Goal: Task Accomplishment & Management: Use online tool/utility

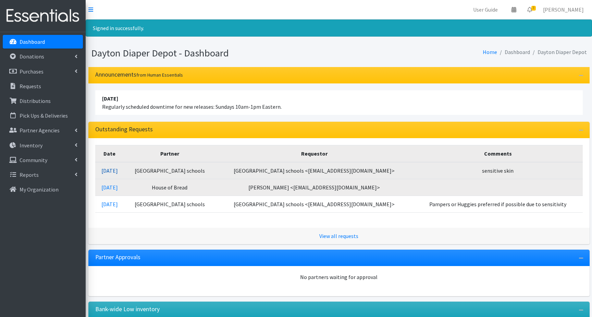
click at [112, 170] on link "[DATE]" at bounding box center [109, 170] width 16 height 7
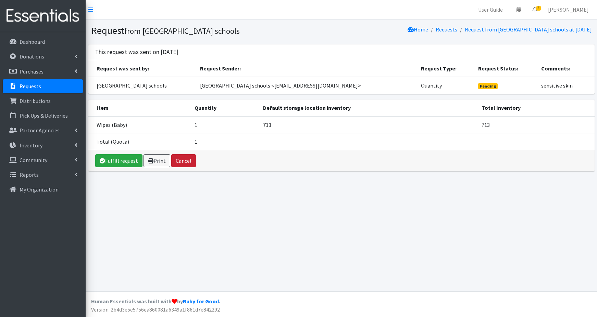
click at [181, 162] on button "Cancel" at bounding box center [183, 160] width 25 height 13
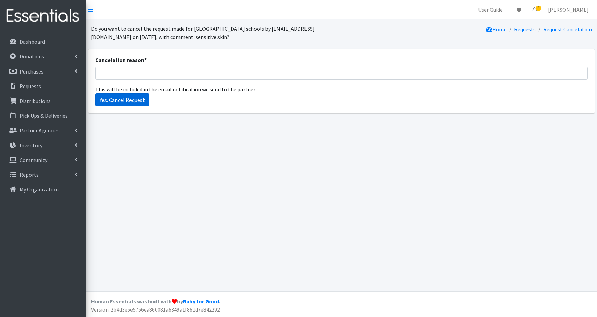
click at [131, 100] on input "Yes. Cancel Request" at bounding box center [122, 99] width 54 height 13
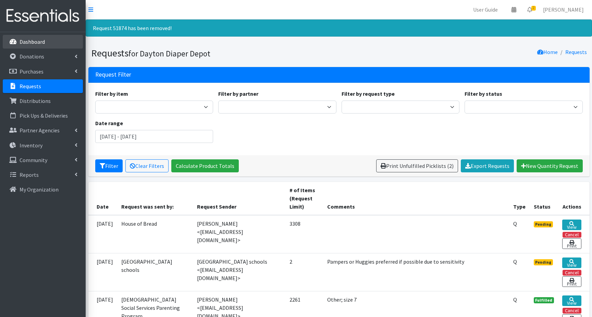
click at [46, 39] on link "Dashboard" at bounding box center [43, 42] width 80 height 14
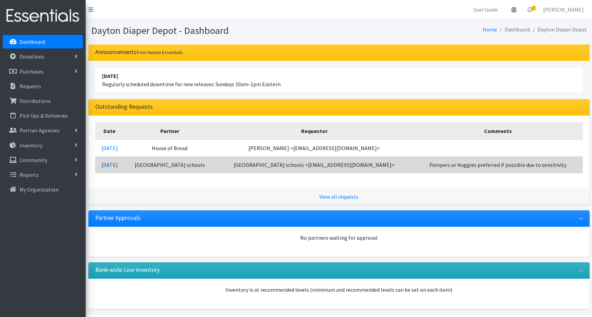
click at [115, 165] on link "09/05/2025" at bounding box center [109, 165] width 16 height 7
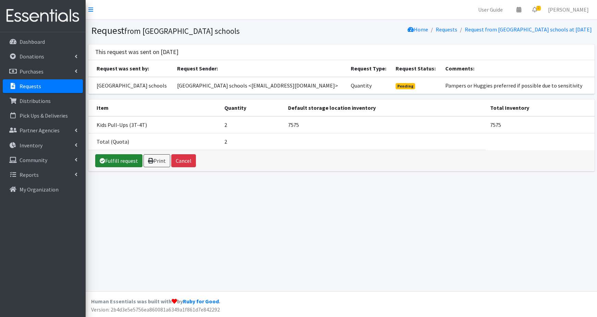
click at [120, 160] on link "Fulfill request" at bounding box center [118, 160] width 47 height 13
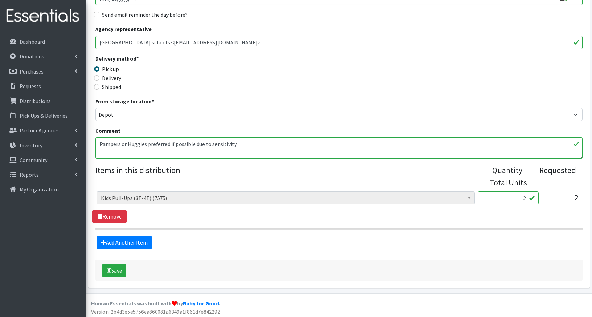
scroll to position [130, 0]
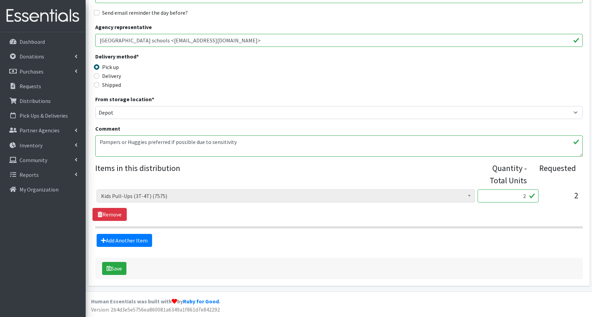
click at [517, 193] on input "2" at bounding box center [507, 196] width 61 height 13
type input "50"
click at [125, 242] on link "Add Another Item" at bounding box center [124, 240] width 55 height 13
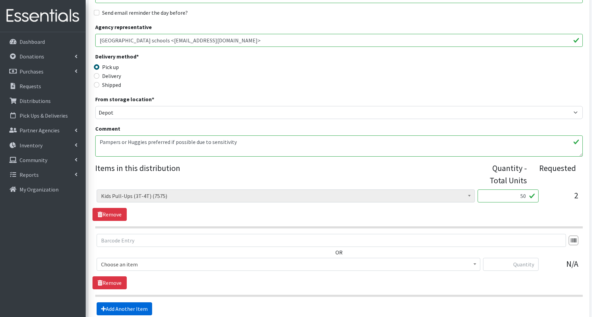
scroll to position [198, 0]
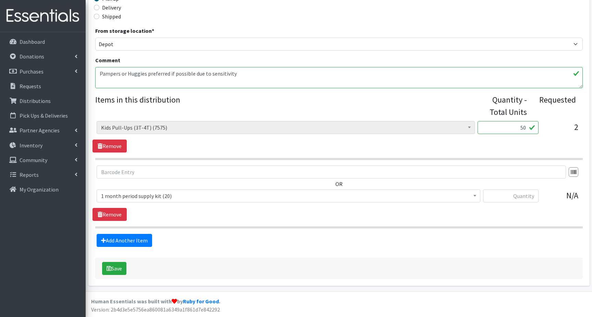
click at [134, 198] on span "1 month period supply kit (20)" at bounding box center [288, 196] width 375 height 10
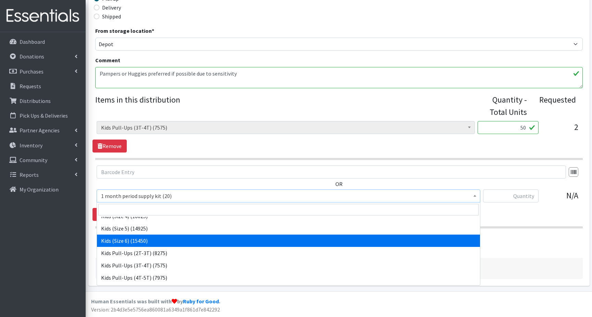
scroll to position [92, 0]
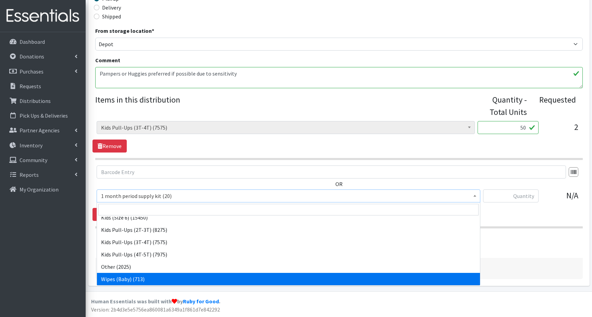
select select "15043"
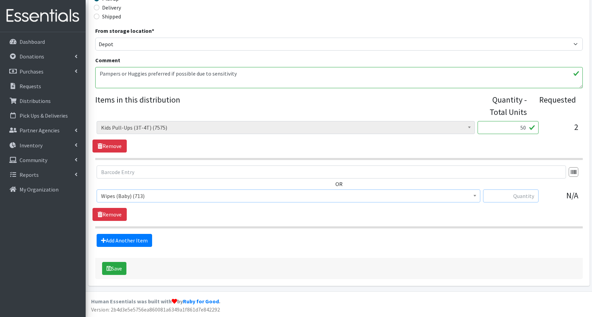
drag, startPoint x: 521, startPoint y: 193, endPoint x: 533, endPoint y: 193, distance: 11.3
click at [524, 193] on input "text" at bounding box center [510, 196] width 55 height 13
type input "2"
click at [114, 267] on button "Save" at bounding box center [114, 268] width 24 height 13
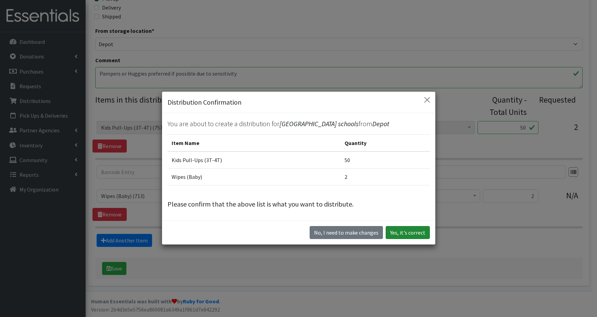
click at [400, 233] on button "Yes, it's correct" at bounding box center [407, 232] width 44 height 13
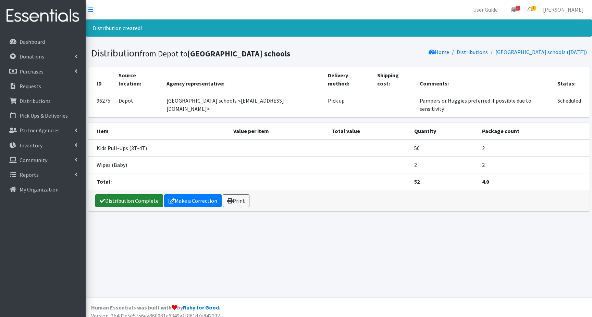
click at [133, 194] on link "Distribution Complete" at bounding box center [129, 200] width 68 height 13
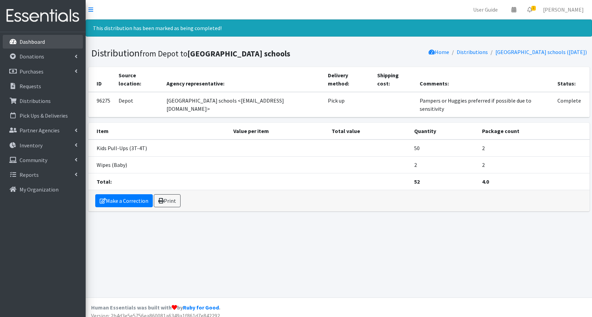
click at [42, 42] on p "Dashboard" at bounding box center [32, 41] width 25 height 7
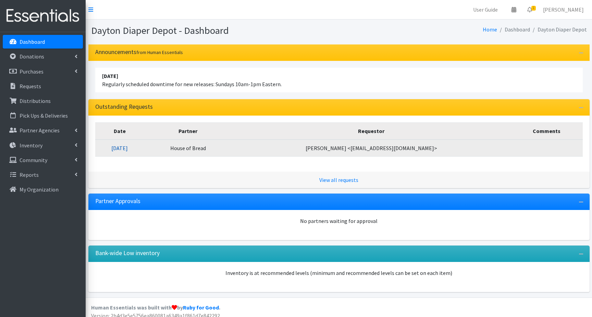
click at [128, 148] on link "09/05/2025" at bounding box center [119, 148] width 16 height 7
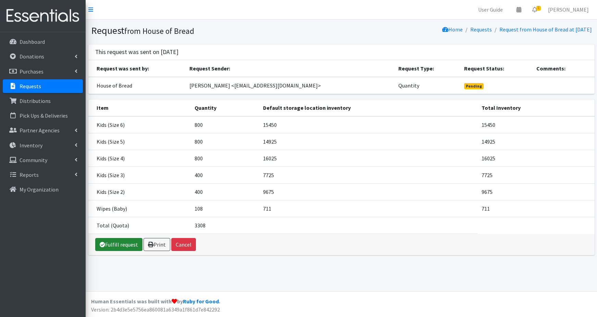
click at [115, 245] on link "Fulfill request" at bounding box center [118, 244] width 47 height 13
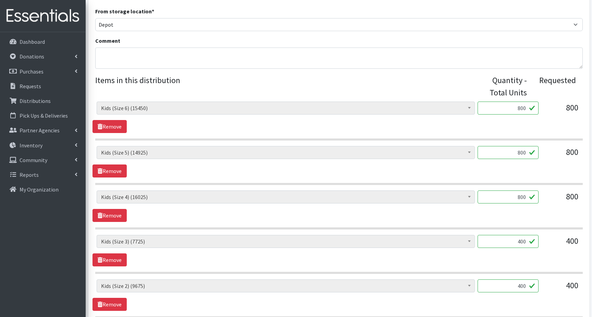
scroll to position [240, 0]
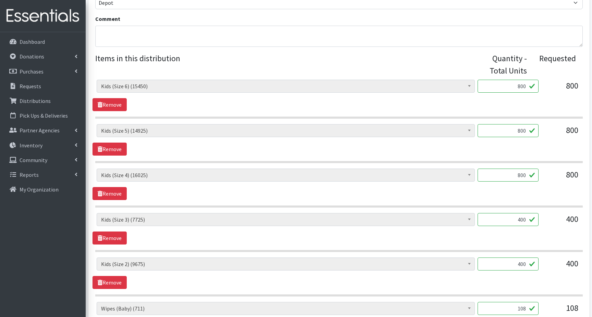
click at [515, 220] on input "400" at bounding box center [507, 219] width 61 height 13
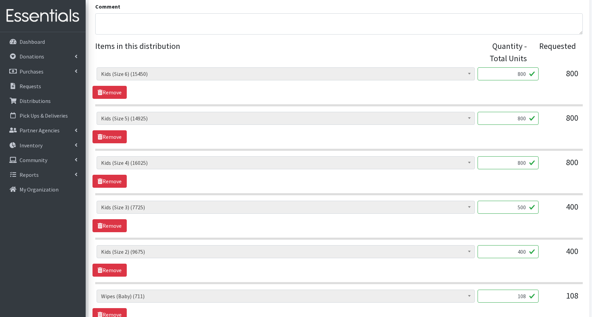
scroll to position [308, 0]
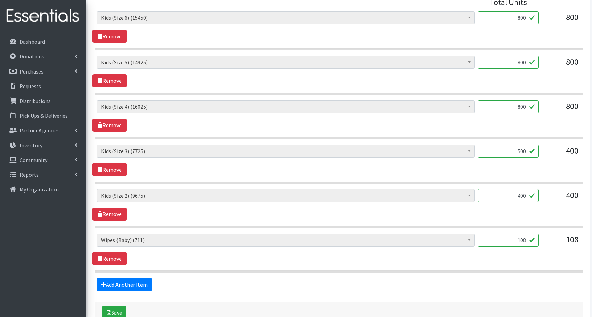
type input "500"
click at [518, 106] on input "800" at bounding box center [507, 106] width 61 height 13
type input "900"
click at [516, 195] on input "400" at bounding box center [507, 195] width 61 height 13
type input "0"
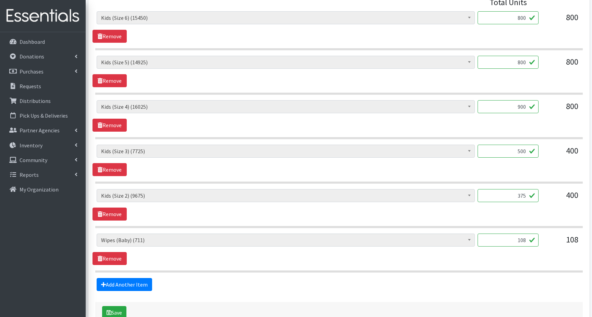
type input "375"
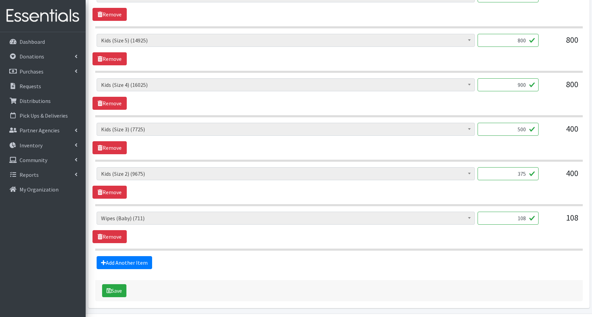
scroll to position [342, 0]
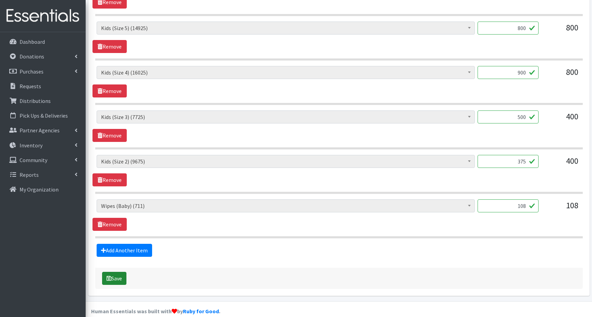
click at [117, 280] on button "Save" at bounding box center [114, 278] width 24 height 13
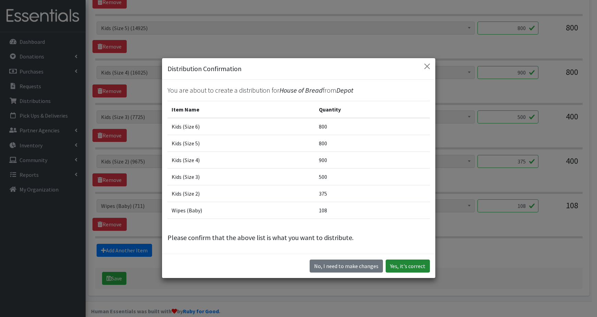
click at [404, 267] on button "Yes, it's correct" at bounding box center [407, 266] width 44 height 13
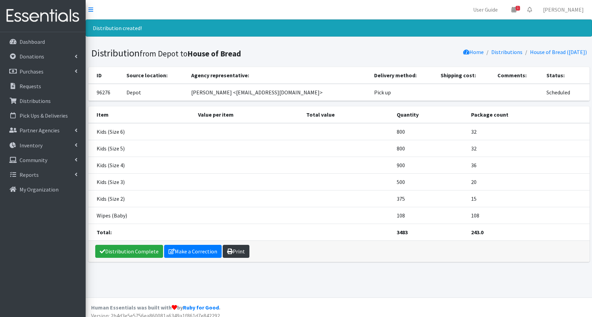
click at [241, 252] on link "Print" at bounding box center [236, 251] width 27 height 13
click at [43, 45] on p "Dashboard" at bounding box center [32, 41] width 25 height 7
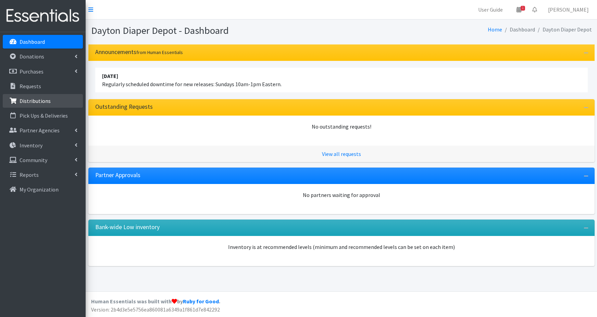
click at [38, 103] on p "Distributions" at bounding box center [35, 101] width 31 height 7
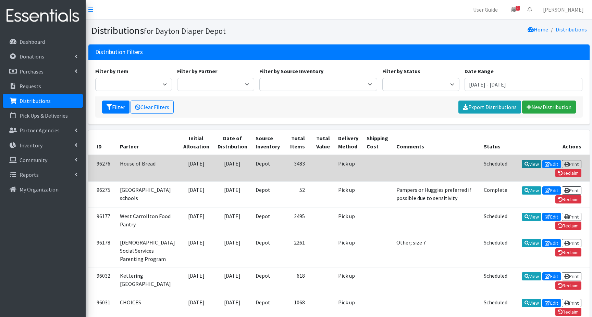
click at [521, 164] on link "View" at bounding box center [531, 164] width 20 height 8
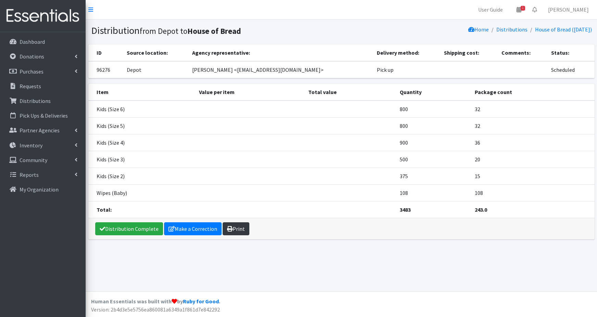
click at [235, 228] on link "Print" at bounding box center [236, 229] width 27 height 13
click at [39, 104] on p "Distributions" at bounding box center [35, 101] width 31 height 7
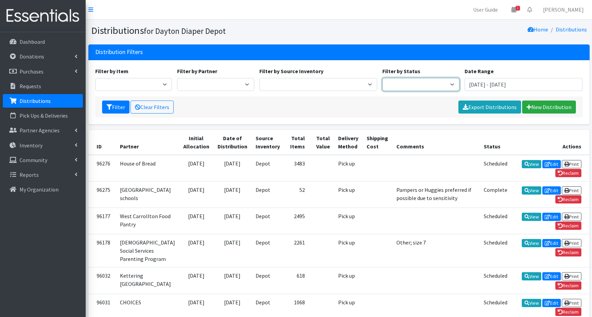
click at [437, 86] on select "Scheduled Complete" at bounding box center [420, 84] width 77 height 13
select select "5"
click at [382, 78] on select "Scheduled Complete" at bounding box center [420, 84] width 77 height 13
click at [113, 106] on button "Filter" at bounding box center [115, 107] width 27 height 13
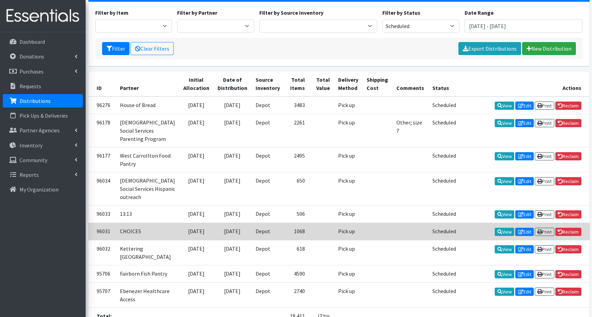
scroll to position [68, 0]
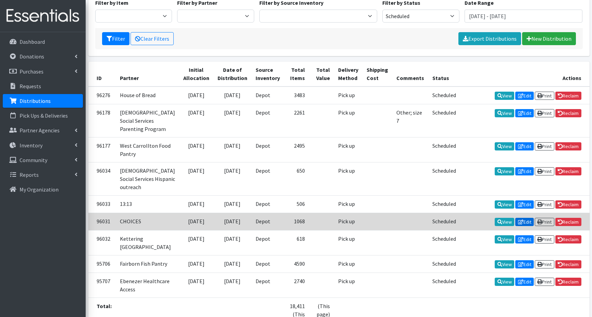
click at [522, 226] on link "Edit" at bounding box center [524, 222] width 18 height 8
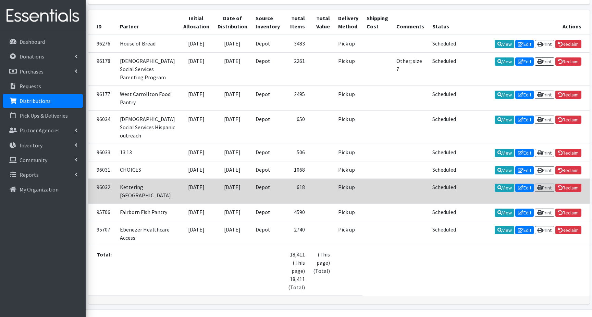
scroll to position [137, 0]
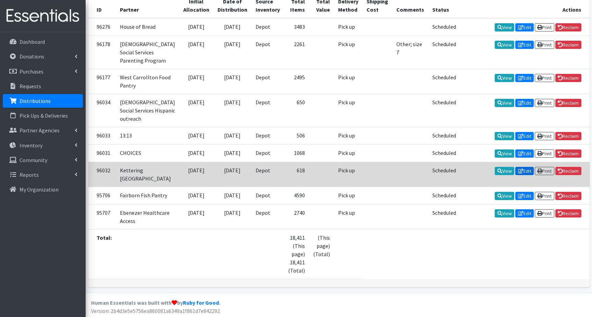
click at [523, 175] on link "Edit" at bounding box center [524, 171] width 18 height 8
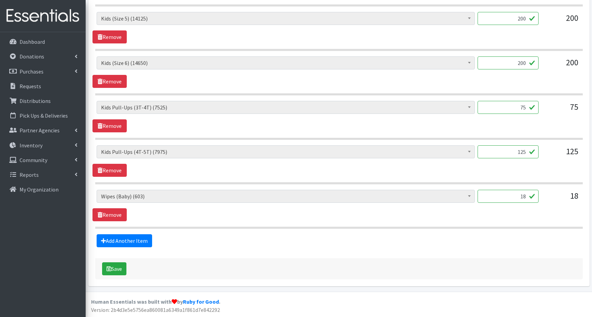
scroll to position [441, 0]
click at [110, 267] on icon "submit" at bounding box center [108, 268] width 5 height 5
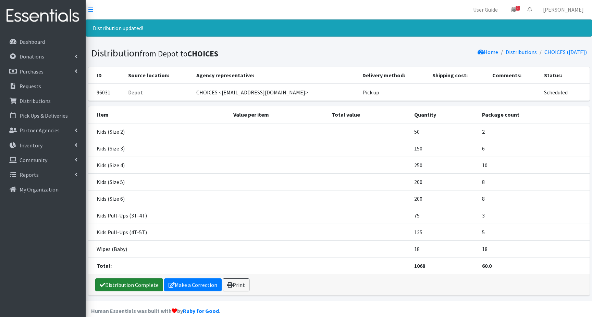
click at [121, 286] on link "Distribution Complete" at bounding box center [129, 285] width 68 height 13
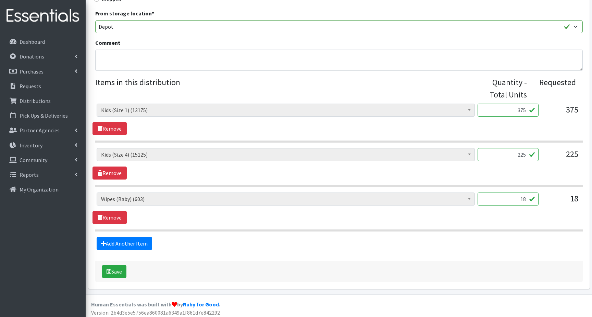
scroll to position [219, 0]
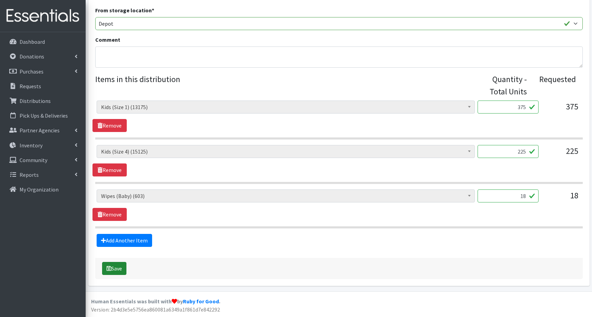
click at [115, 270] on button "Save" at bounding box center [114, 268] width 24 height 13
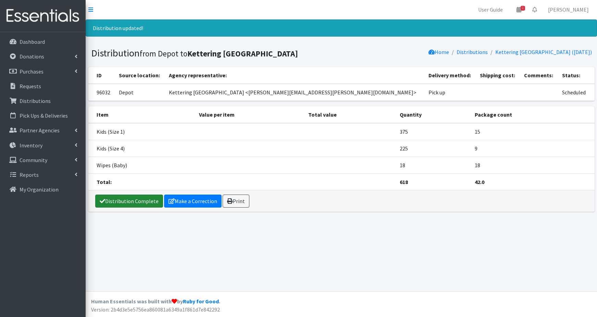
click at [124, 199] on link "Distribution Complete" at bounding box center [129, 201] width 68 height 13
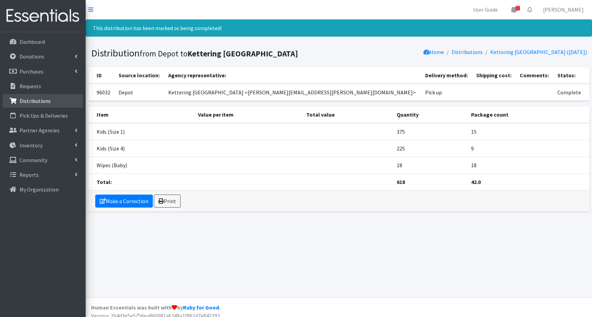
click at [32, 102] on p "Distributions" at bounding box center [35, 101] width 31 height 7
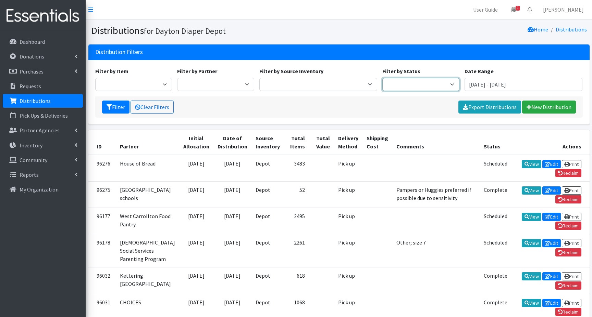
click at [447, 84] on select "Scheduled Complete" at bounding box center [420, 84] width 77 height 13
select select "5"
click at [382, 78] on select "Scheduled Complete" at bounding box center [420, 84] width 77 height 13
click at [116, 107] on button "Filter" at bounding box center [115, 107] width 27 height 13
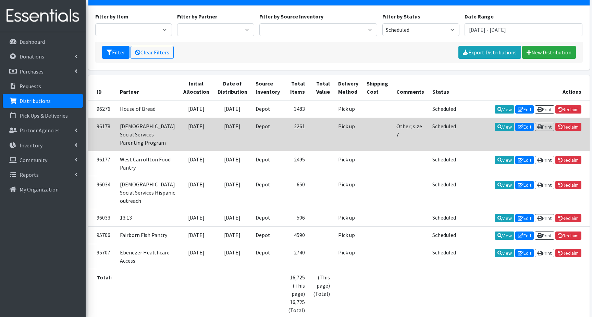
scroll to position [68, 0]
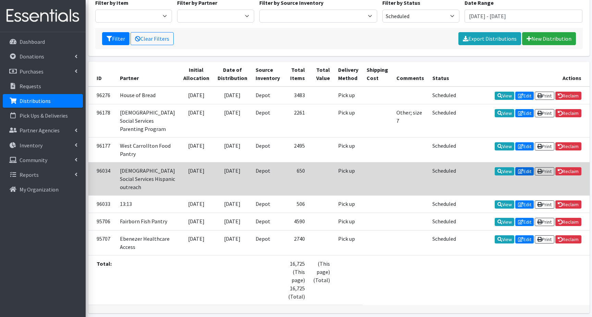
click at [518, 174] on icon at bounding box center [520, 171] width 5 height 5
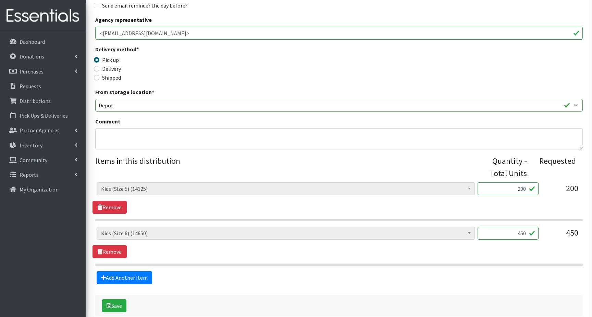
scroll to position [171, 0]
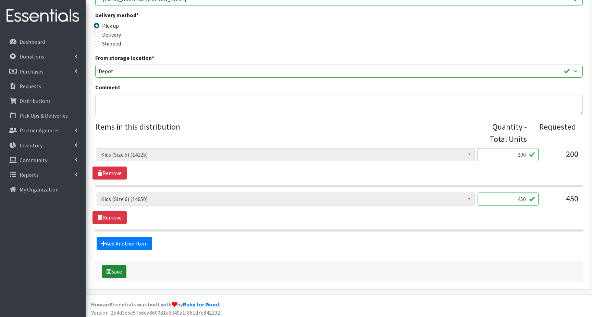
click at [110, 273] on icon "submit" at bounding box center [108, 271] width 5 height 5
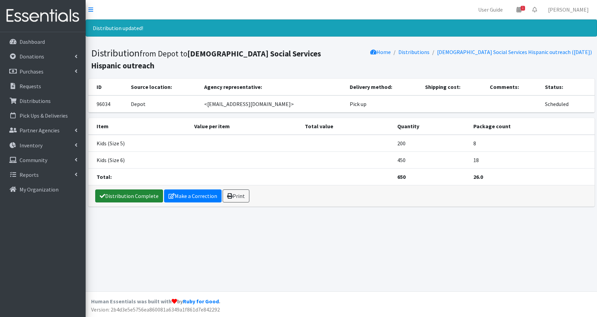
click at [131, 190] on link "Distribution Complete" at bounding box center [129, 196] width 68 height 13
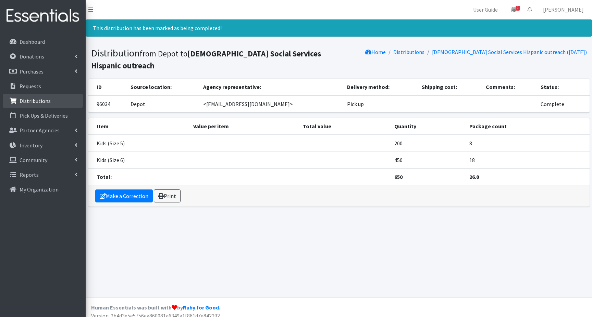
click at [31, 102] on p "Distributions" at bounding box center [35, 101] width 31 height 7
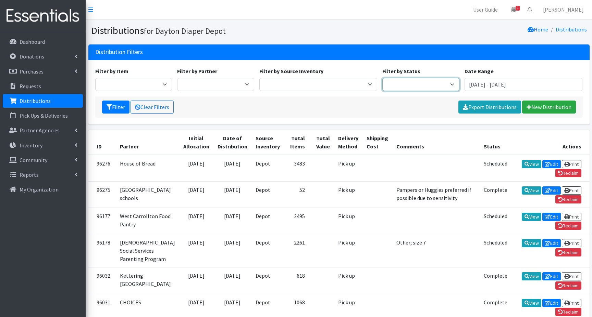
click at [446, 85] on select "Scheduled Complete" at bounding box center [420, 84] width 77 height 13
select select "5"
click at [382, 78] on select "Scheduled Complete" at bounding box center [420, 84] width 77 height 13
click at [114, 107] on button "Filter" at bounding box center [115, 107] width 27 height 13
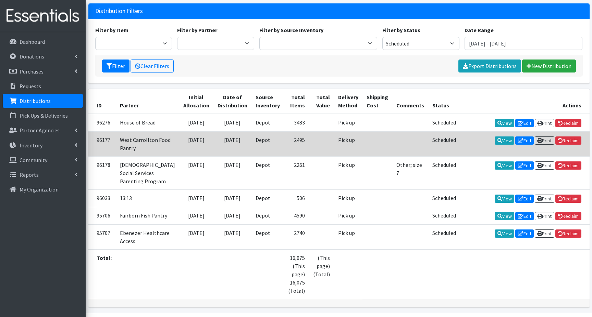
scroll to position [68, 0]
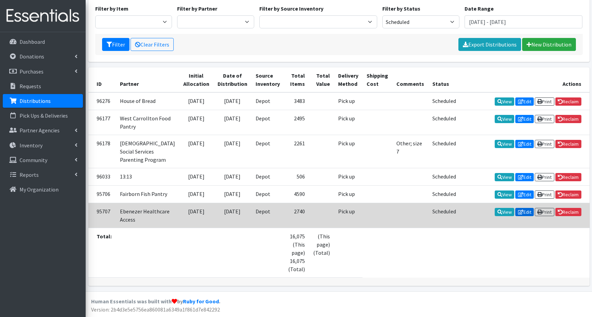
click at [522, 216] on link "Edit" at bounding box center [524, 212] width 18 height 8
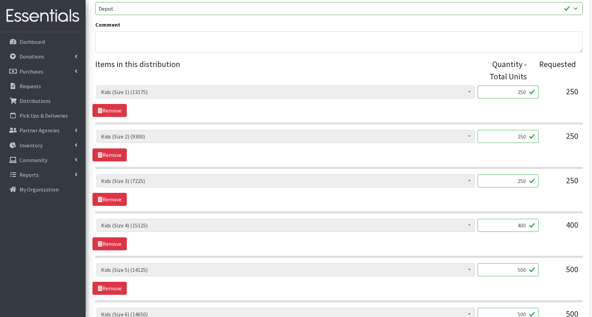
scroll to position [240, 0]
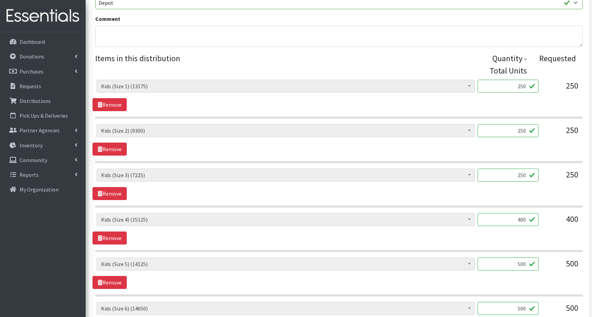
click at [518, 220] on input "400" at bounding box center [507, 219] width 61 height 13
type input "0"
type input "450"
click at [515, 266] on input "500" at bounding box center [507, 264] width 61 height 13
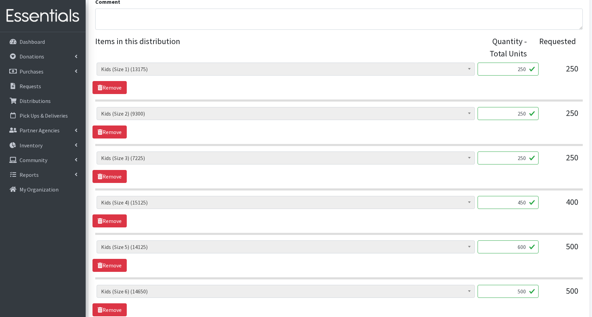
scroll to position [342, 0]
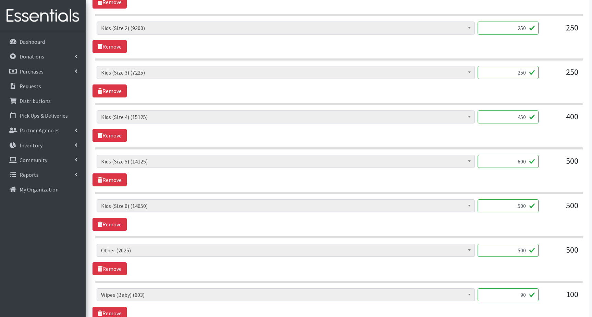
type input "600"
click at [511, 205] on input "500" at bounding box center [507, 206] width 61 height 13
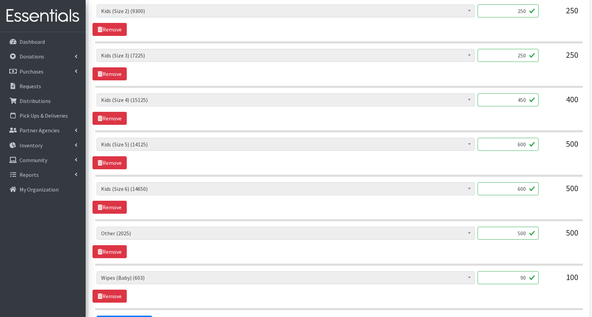
scroll to position [377, 0]
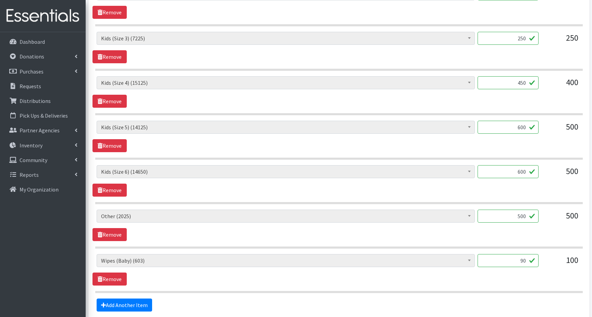
type input "600"
click at [515, 216] on input "500" at bounding box center [507, 216] width 61 height 13
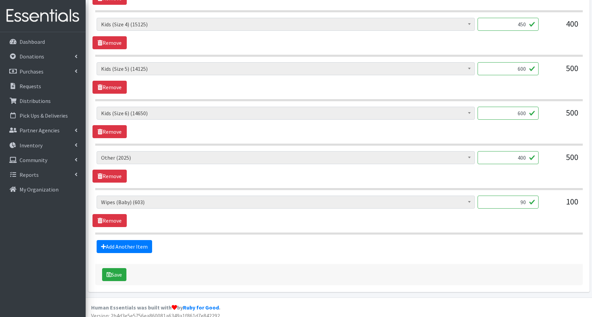
scroll to position [441, 0]
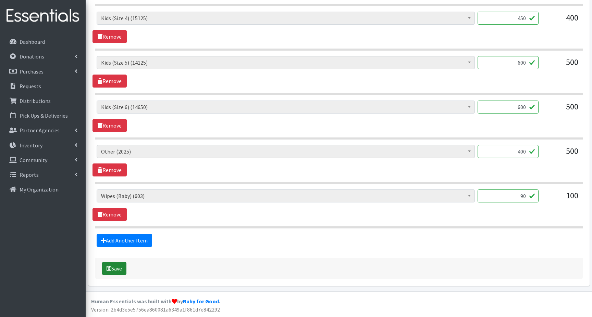
type input "400"
click at [121, 270] on button "Save" at bounding box center [114, 268] width 24 height 13
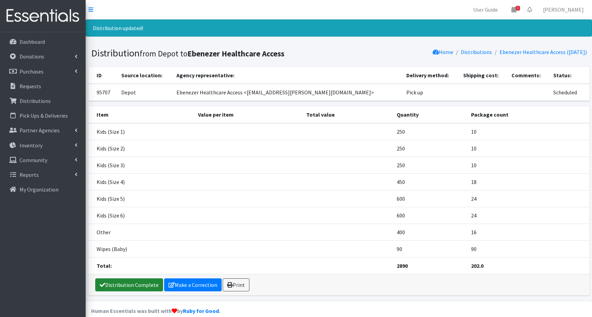
click at [123, 286] on link "Distribution Complete" at bounding box center [129, 285] width 68 height 13
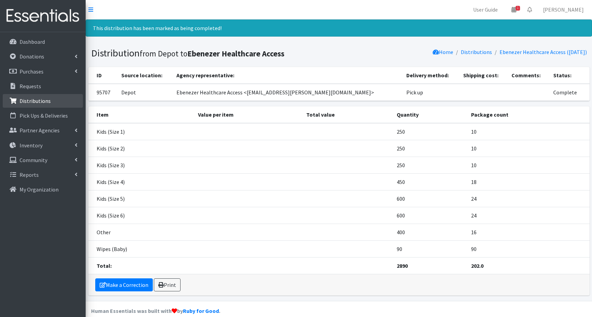
click at [35, 102] on p "Distributions" at bounding box center [35, 101] width 31 height 7
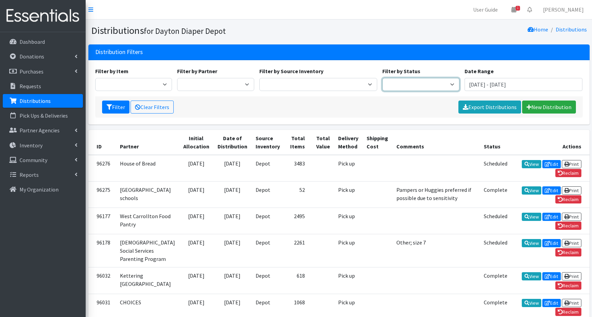
click at [447, 83] on select "Scheduled Complete" at bounding box center [420, 84] width 77 height 13
select select "5"
click at [382, 78] on select "Scheduled Complete" at bounding box center [420, 84] width 77 height 13
click at [113, 109] on button "Filter" at bounding box center [115, 107] width 27 height 13
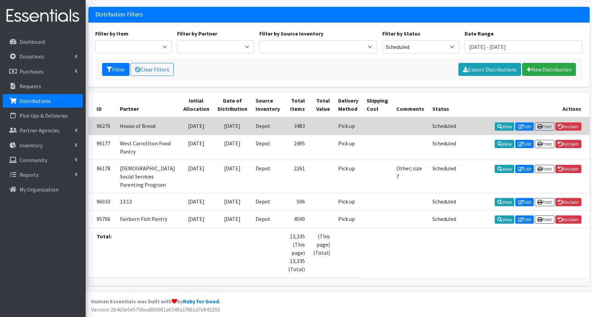
scroll to position [53, 0]
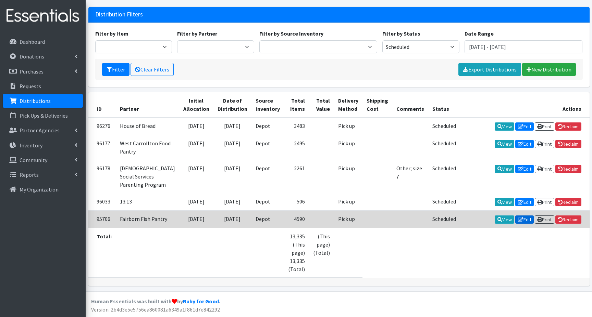
click at [524, 216] on link "Edit" at bounding box center [524, 220] width 18 height 8
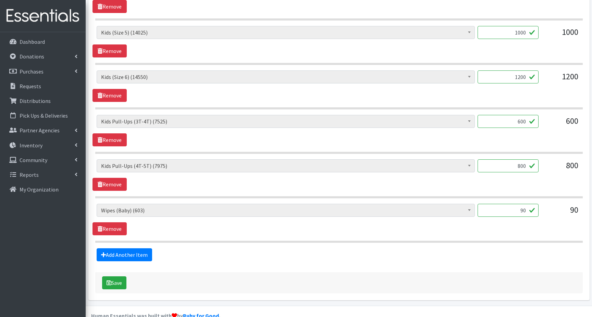
scroll to position [342, 0]
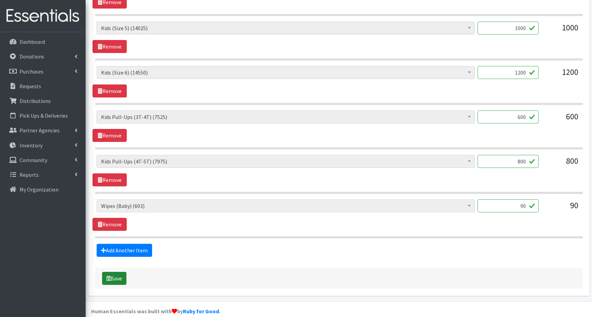
click at [115, 281] on button "Save" at bounding box center [114, 278] width 24 height 13
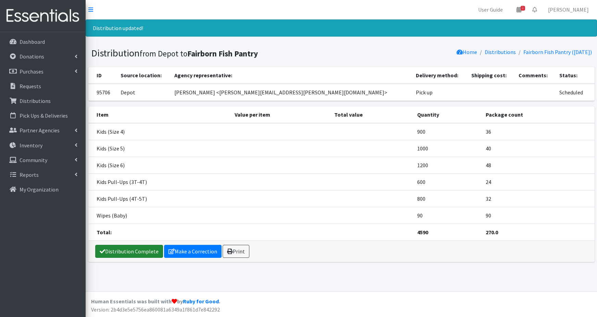
click at [131, 252] on link "Distribution Complete" at bounding box center [129, 251] width 68 height 13
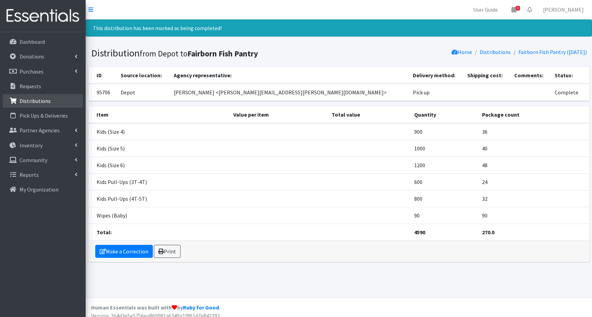
click at [29, 102] on p "Distributions" at bounding box center [35, 101] width 31 height 7
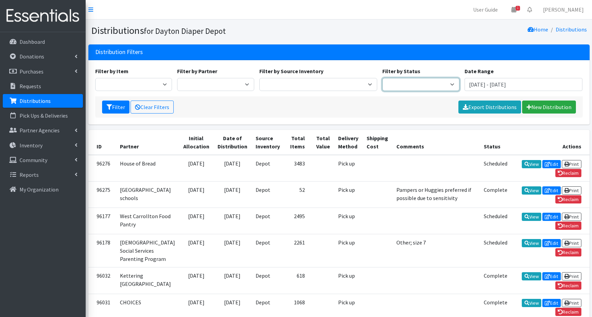
drag, startPoint x: 454, startPoint y: 85, endPoint x: 448, endPoint y: 83, distance: 5.6
click at [454, 85] on select "Scheduled Complete" at bounding box center [420, 84] width 77 height 13
select select "5"
click at [382, 78] on select "Scheduled Complete" at bounding box center [420, 84] width 77 height 13
click at [114, 106] on button "Filter" at bounding box center [115, 107] width 27 height 13
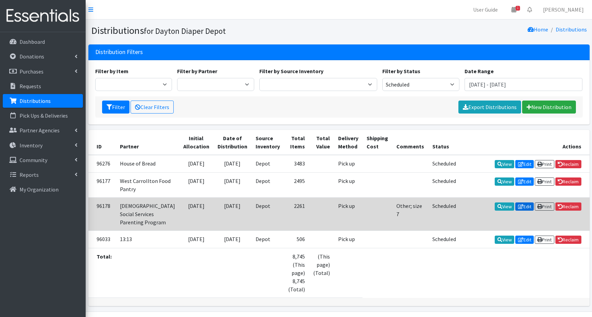
click at [518, 207] on icon at bounding box center [520, 206] width 5 height 5
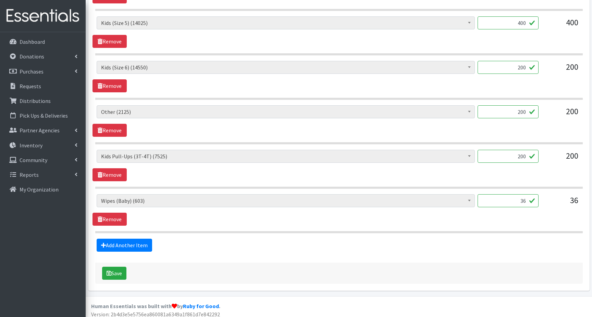
scroll to position [486, 0]
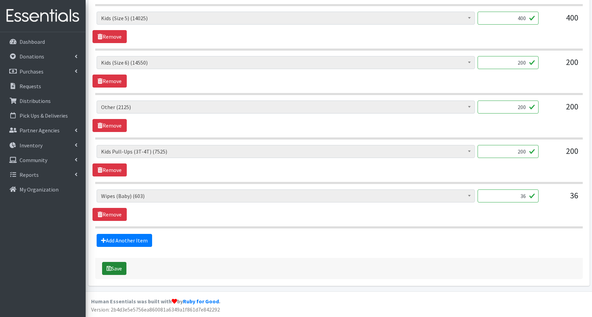
click at [114, 268] on button "Save" at bounding box center [114, 268] width 24 height 13
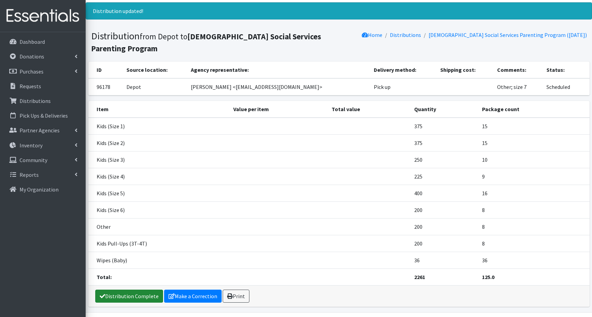
scroll to position [34, 0]
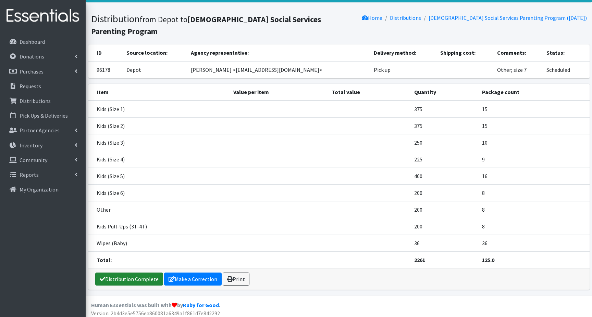
click at [116, 278] on link "Distribution Complete" at bounding box center [129, 279] width 68 height 13
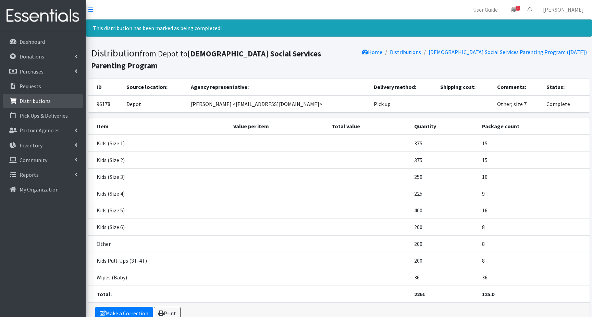
click at [28, 99] on p "Distributions" at bounding box center [35, 101] width 31 height 7
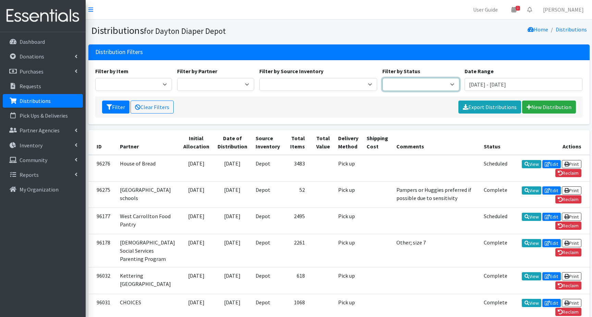
drag, startPoint x: 448, startPoint y: 85, endPoint x: 429, endPoint y: 89, distance: 19.6
click at [447, 85] on select "Scheduled Complete" at bounding box center [420, 84] width 77 height 13
select select "5"
click at [382, 78] on select "Scheduled Complete" at bounding box center [420, 84] width 77 height 13
click at [113, 107] on button "Filter" at bounding box center [115, 107] width 27 height 13
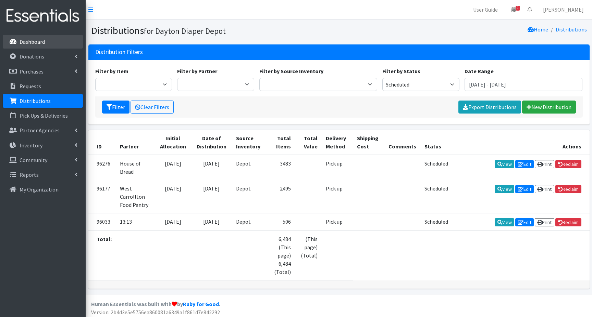
click at [43, 43] on p "Dashboard" at bounding box center [32, 41] width 25 height 7
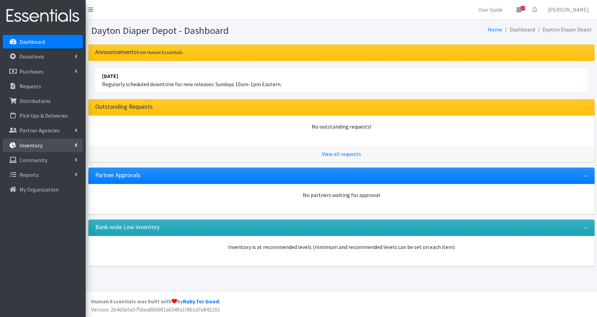
click at [36, 148] on p "Inventory" at bounding box center [31, 145] width 23 height 7
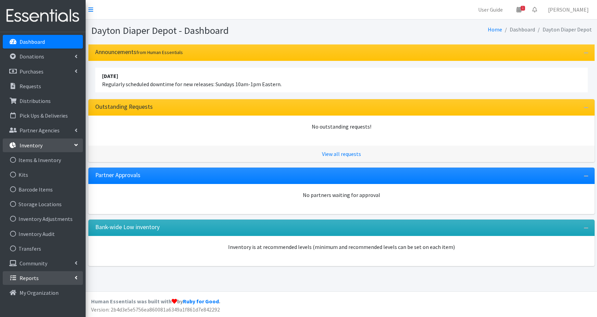
click at [30, 278] on p "Reports" at bounding box center [29, 278] width 19 height 7
click at [35, 278] on p "Reports" at bounding box center [29, 278] width 19 height 7
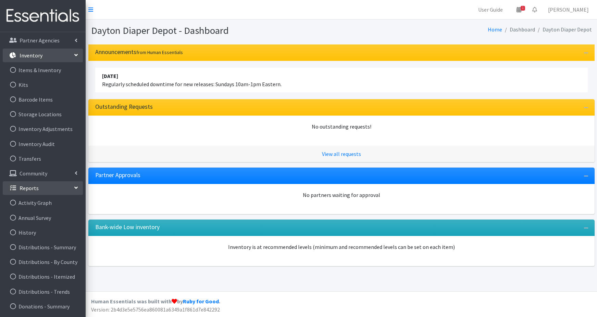
scroll to position [103, 0]
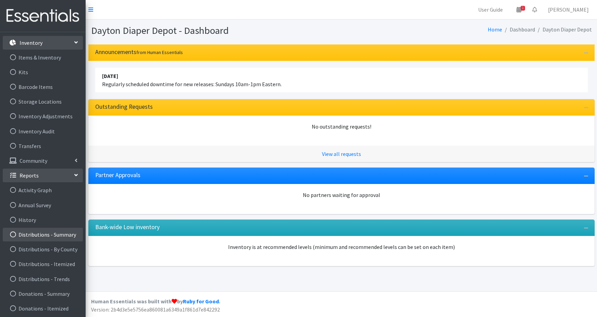
click at [51, 235] on link "Distributions - Summary" at bounding box center [43, 235] width 80 height 14
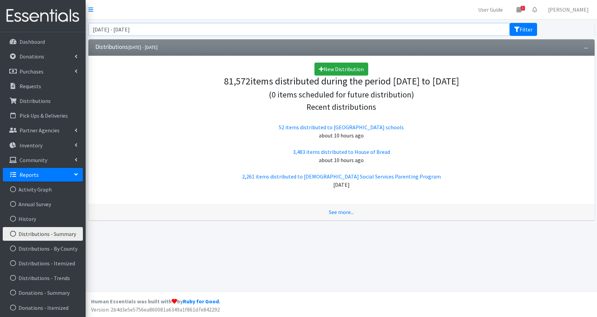
click at [126, 28] on input "[DATE] - [DATE]" at bounding box center [298, 29] width 421 height 13
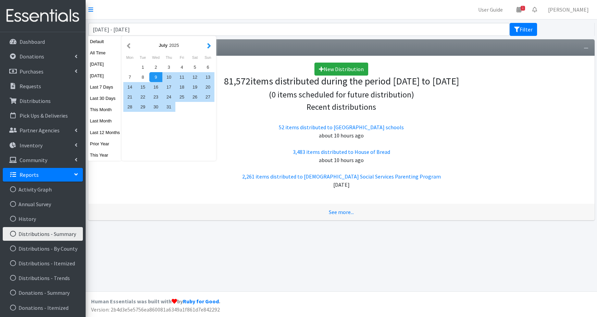
click at [210, 46] on button "button" at bounding box center [208, 45] width 7 height 9
click at [181, 66] on div "1" at bounding box center [181, 67] width 13 height 10
click at [206, 108] on div "31" at bounding box center [207, 107] width 13 height 10
type input "[DATE] - [DATE]"
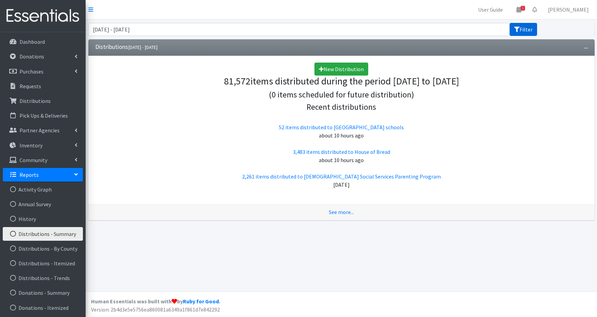
click at [520, 32] on button "Filter" at bounding box center [522, 29] width 27 height 13
